Goal: Information Seeking & Learning: Check status

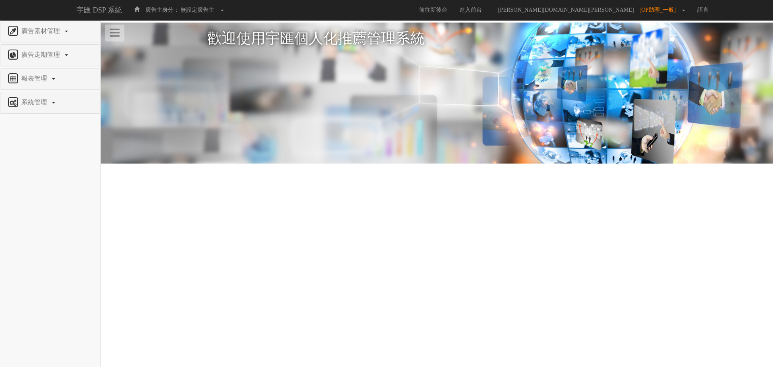
click at [38, 96] on div "系統管理" at bounding box center [49, 102] width 99 height 21
click at [44, 82] on span "報表管理" at bounding box center [35, 78] width 32 height 7
click at [31, 97] on span "全站分析" at bounding box center [20, 98] width 29 height 6
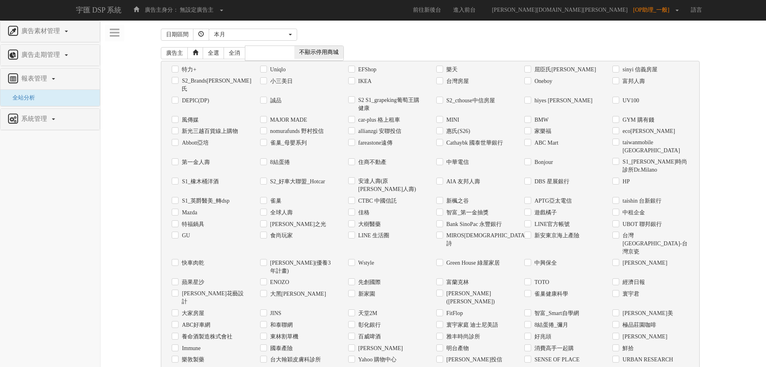
click at [268, 52] on span at bounding box center [269, 52] width 49 height 13
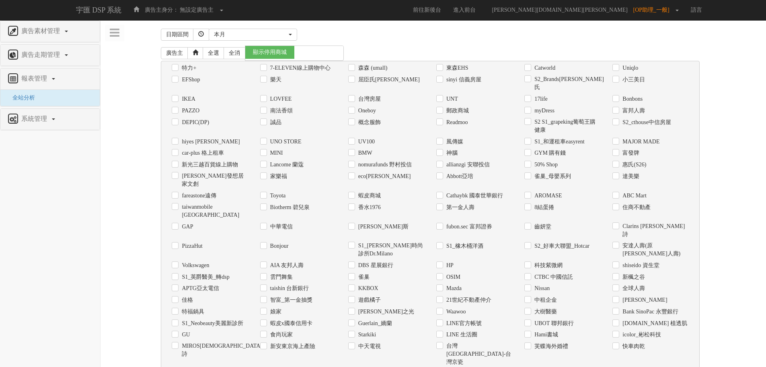
click at [261, 51] on span "顯示停用商城" at bounding box center [269, 52] width 49 height 13
checkbox input "false"
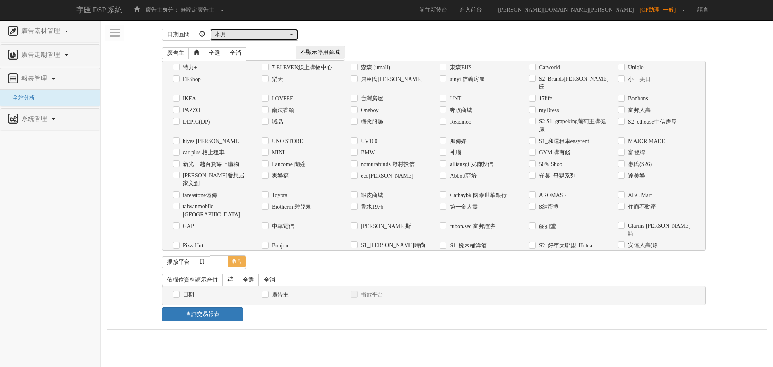
click at [257, 34] on div "本月" at bounding box center [251, 35] width 73 height 8
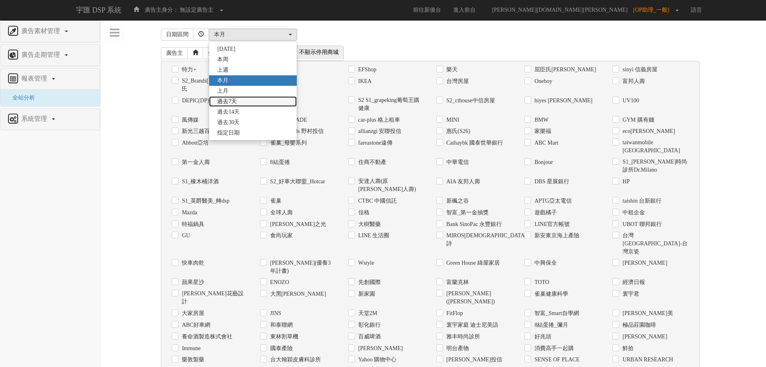
click at [229, 100] on span "過去7天" at bounding box center [227, 101] width 20 height 8
select select "Past7"
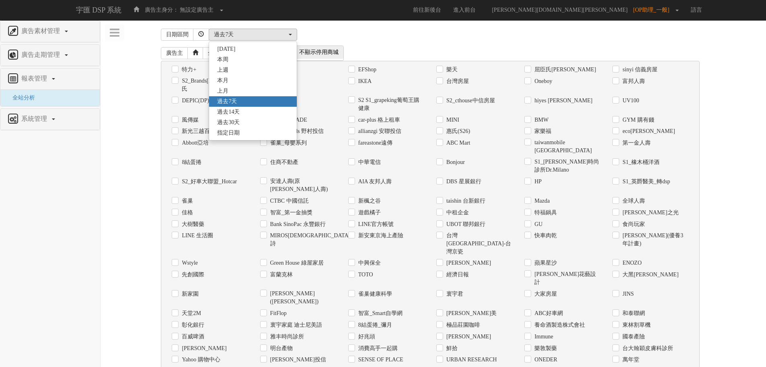
click at [397, 47] on div "廣告主 全選 全消 顯示停用商城 不顯示停用商城" at bounding box center [430, 52] width 539 height 15
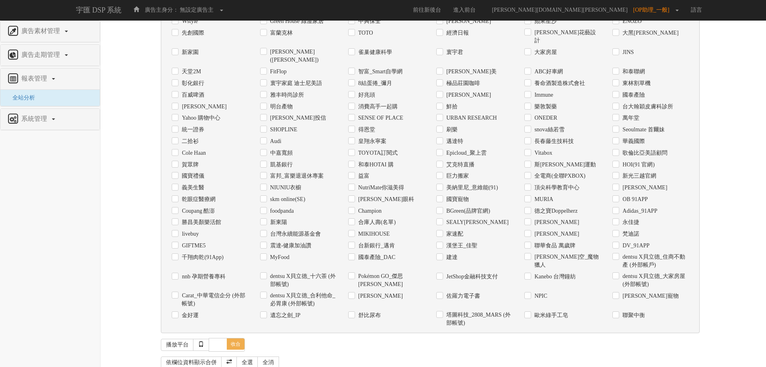
scroll to position [245, 0]
